Goal: Task Accomplishment & Management: Use online tool/utility

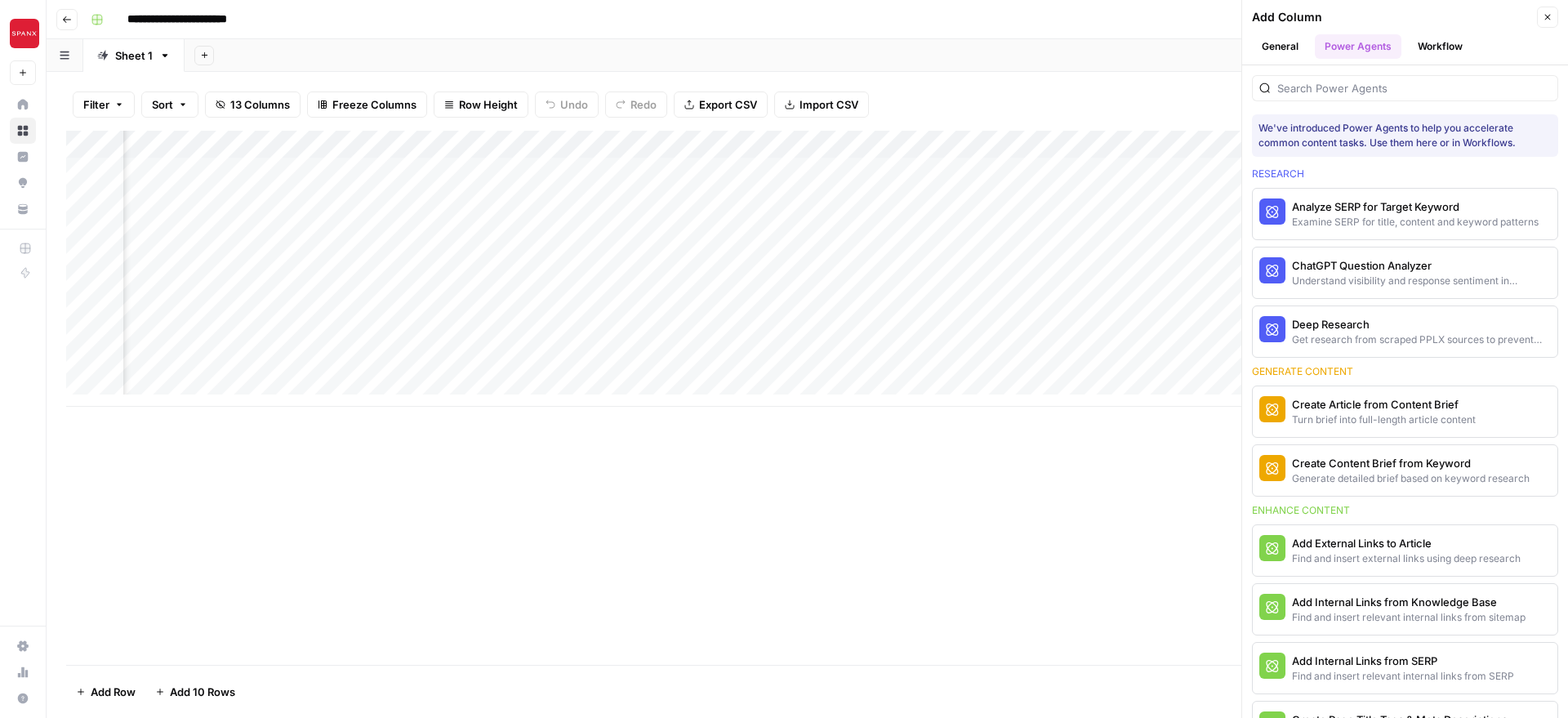
scroll to position [266, 0]
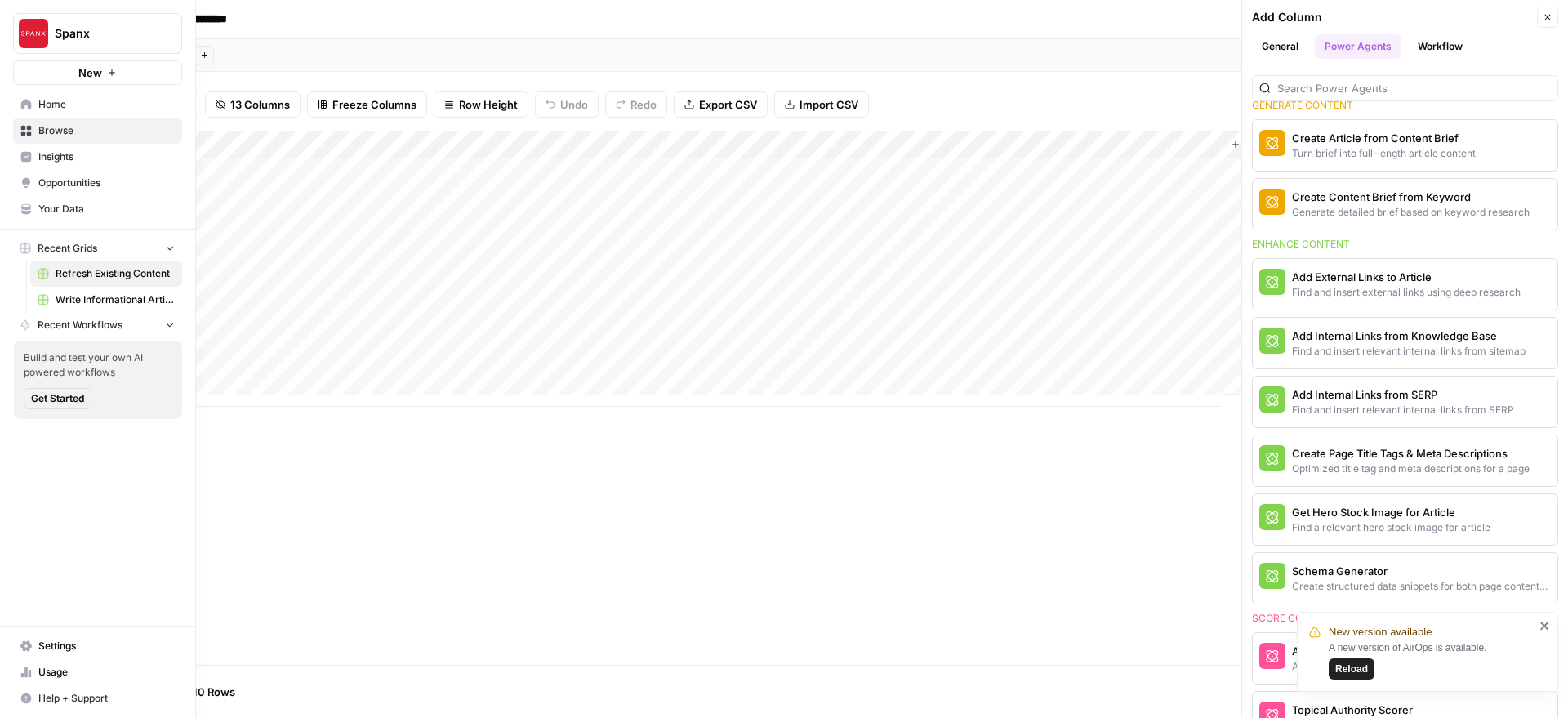
click at [75, 648] on span "Settings" at bounding box center [106, 646] width 137 height 14
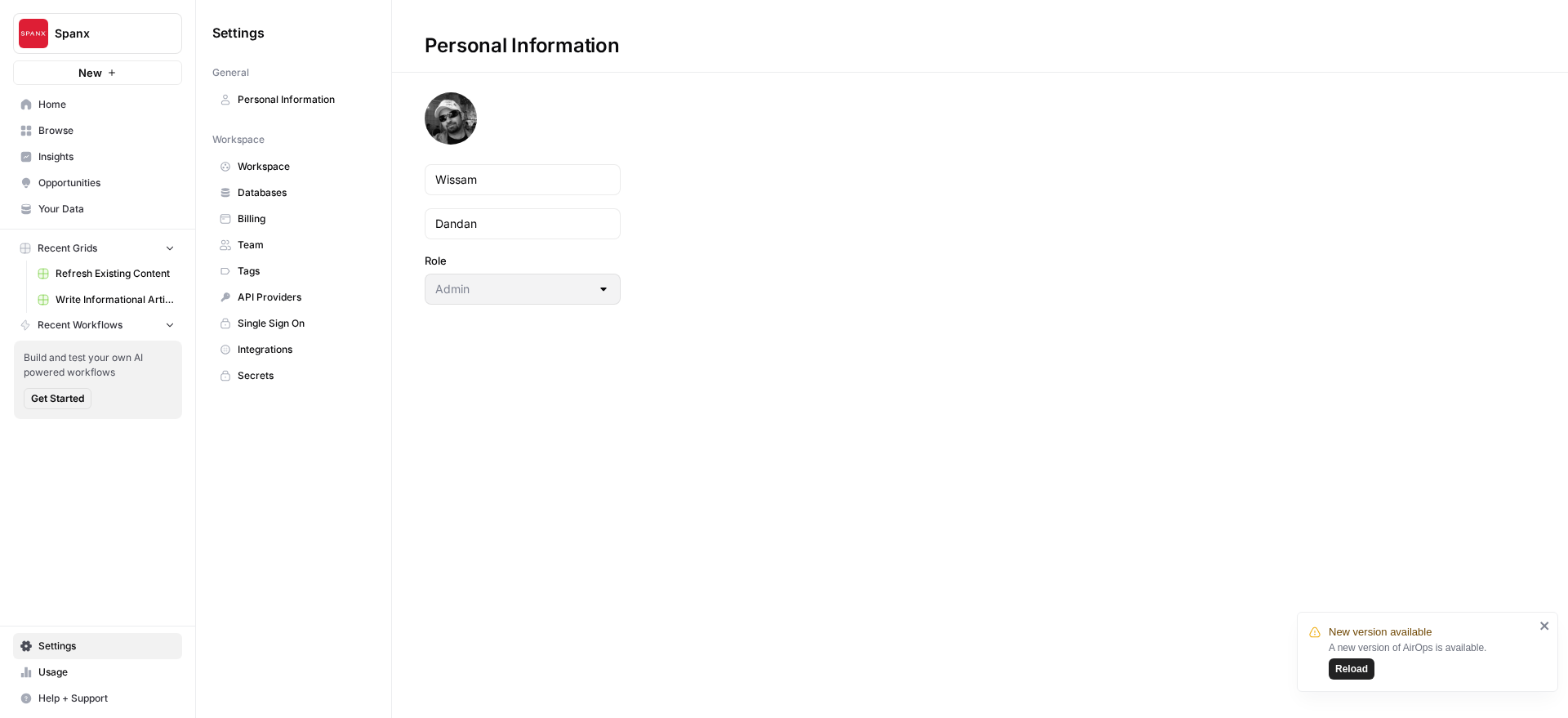
click at [294, 173] on span "Workspace" at bounding box center [302, 166] width 130 height 14
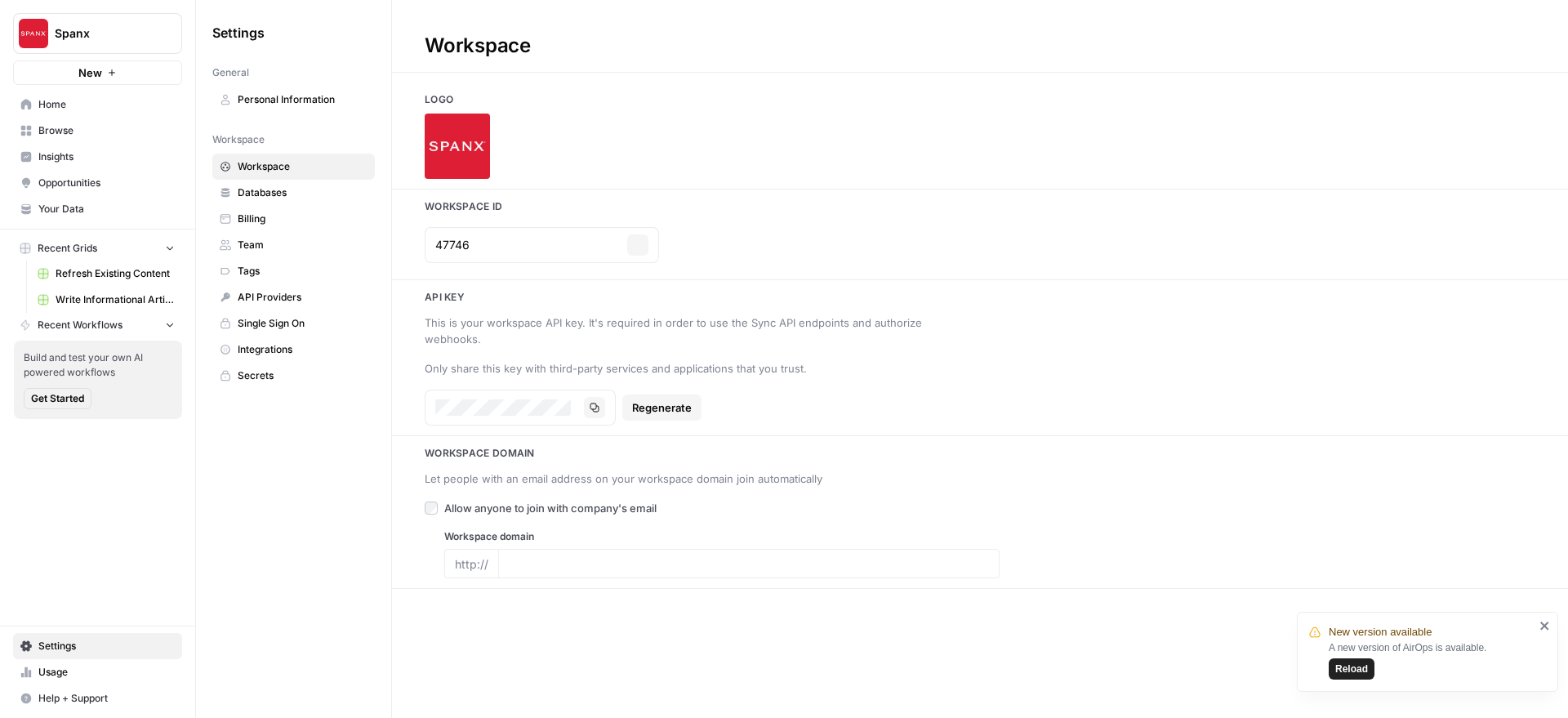
type input "spanx.com"
click at [303, 251] on span "Team" at bounding box center [302, 244] width 130 height 14
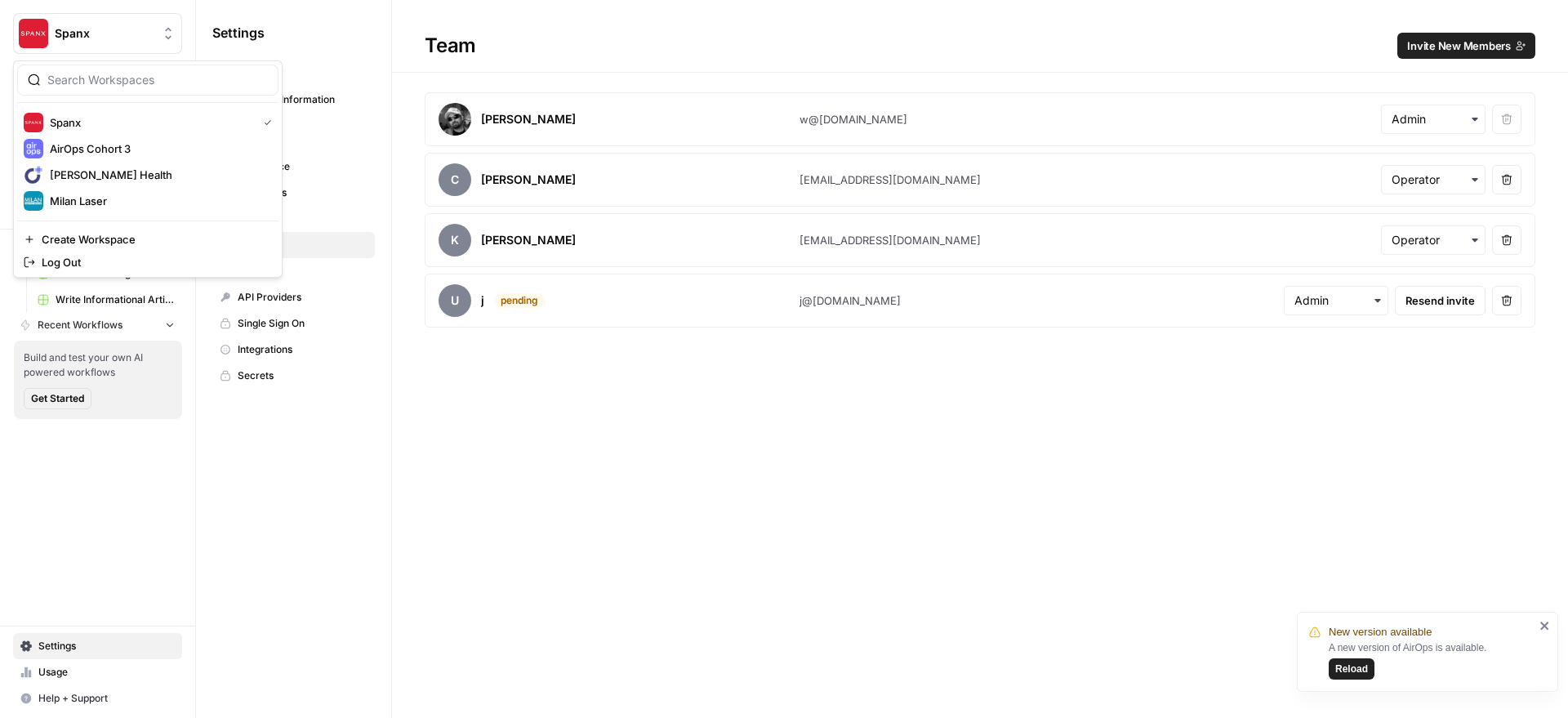
click at [81, 46] on button "Spanx" at bounding box center [97, 33] width 169 height 41
click at [82, 175] on span "Connie Health" at bounding box center [158, 174] width 216 height 16
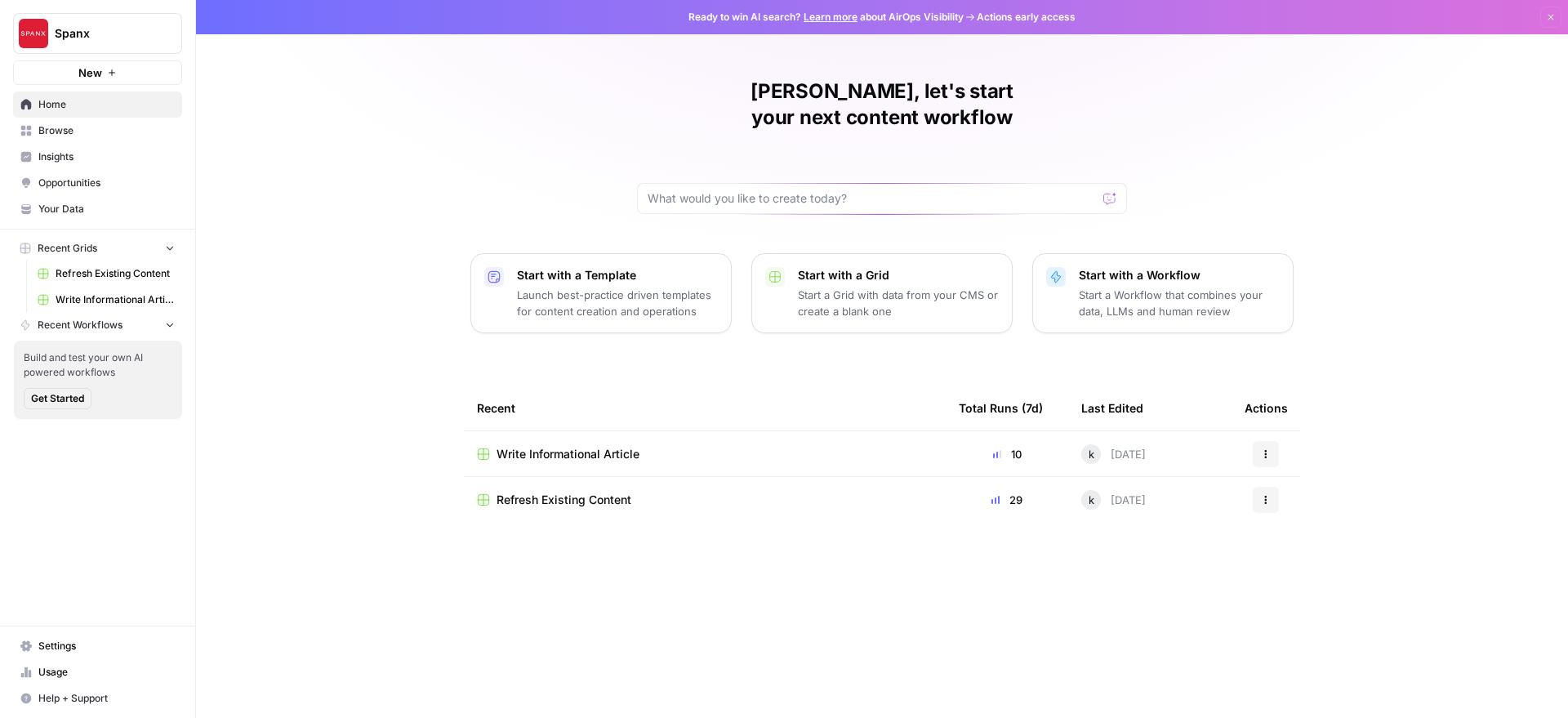
click at [529, 446] on span "Write Informational Article" at bounding box center [568, 454] width 143 height 16
click at [597, 446] on span "Write Informational Article" at bounding box center [568, 454] width 143 height 16
click at [318, 286] on div "Wissam, let's start your next content workflow Start with a Template Launch bes…" at bounding box center [882, 359] width 1372 height 718
click at [525, 446] on span "Write Informational Article" at bounding box center [568, 454] width 143 height 16
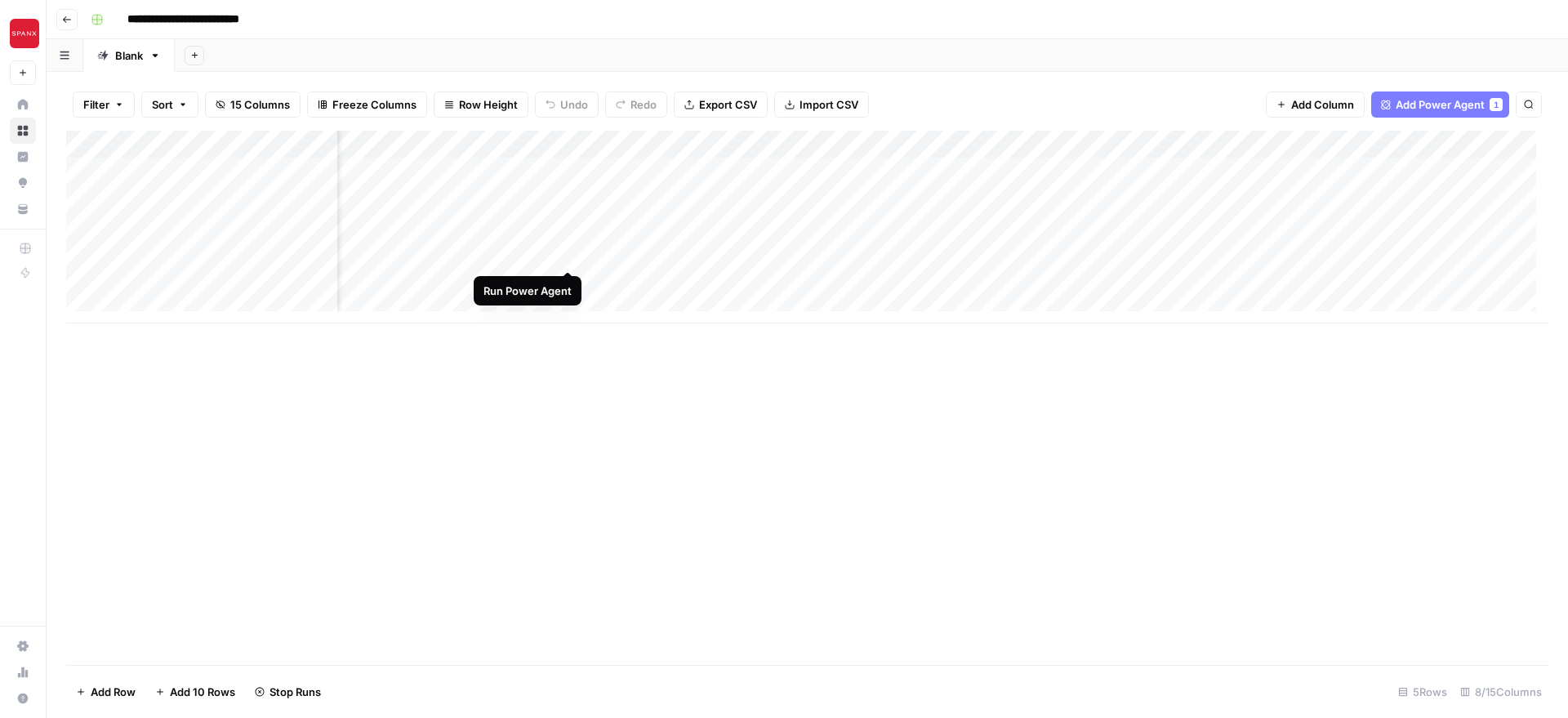
scroll to position [0, 328]
